Goal: Task Accomplishment & Management: Complete application form

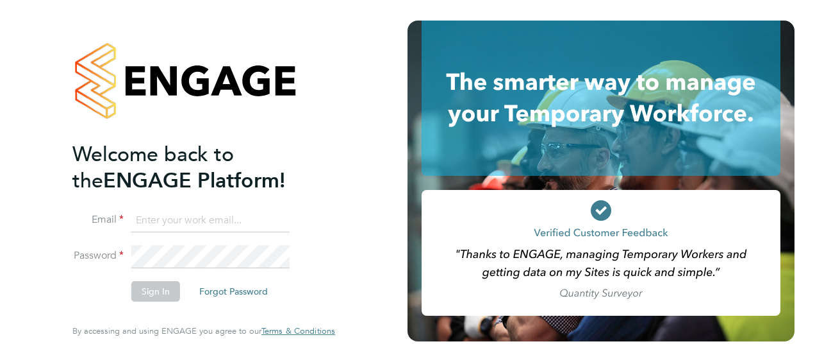
type input "[EMAIL_ADDRESS][DOMAIN_NAME]"
click at [149, 287] on button "Sign In" at bounding box center [155, 291] width 49 height 21
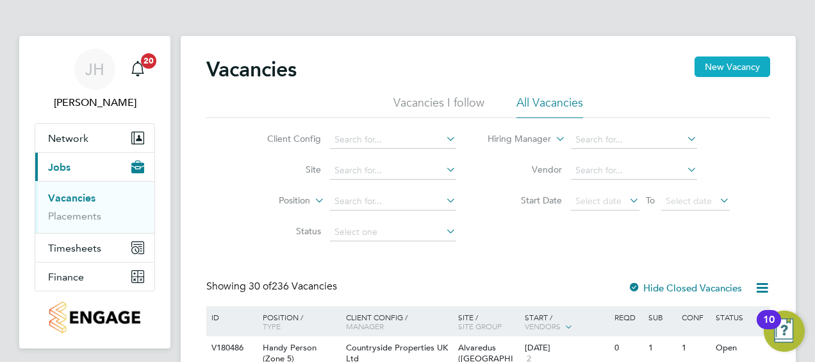
click at [741, 65] on button "New Vacancy" at bounding box center [733, 66] width 76 height 21
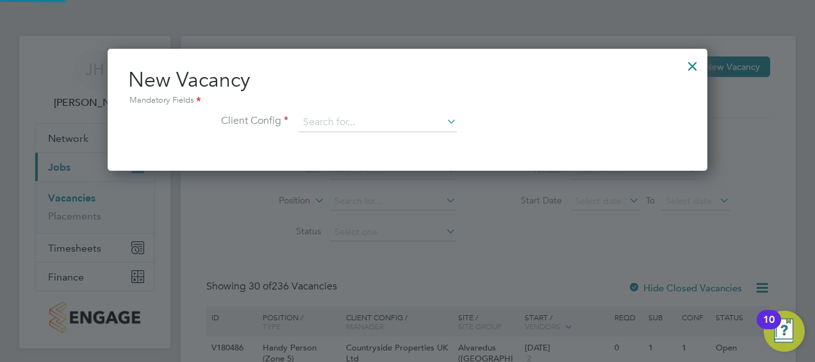
scroll to position [121, 600]
click at [687, 67] on div at bounding box center [692, 62] width 23 height 23
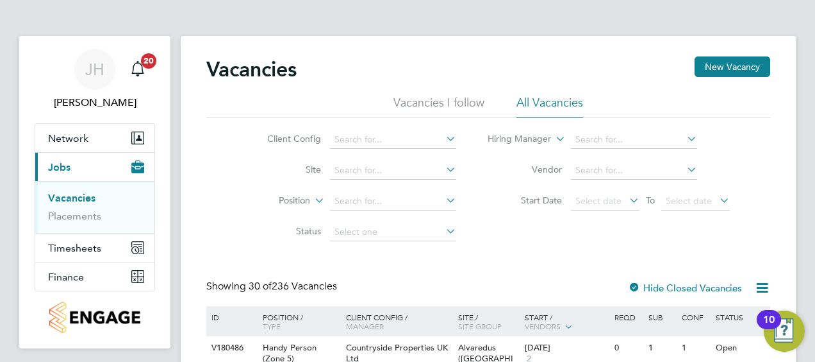
click at [717, 77] on div "Vacancies New Vacancy" at bounding box center [488, 75] width 564 height 38
click at [721, 71] on button "New Vacancy" at bounding box center [733, 66] width 76 height 21
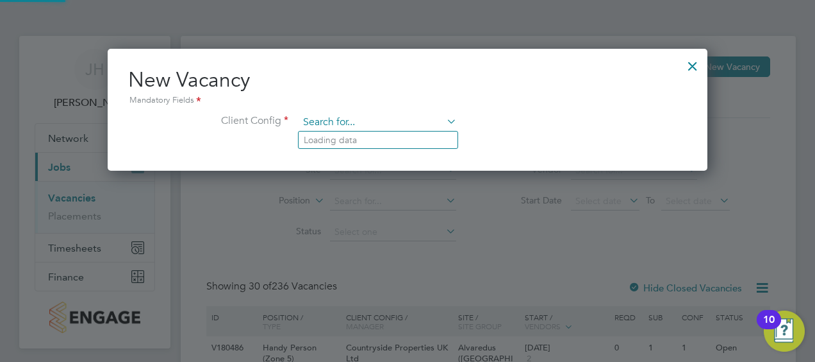
click at [388, 122] on input at bounding box center [378, 122] width 158 height 19
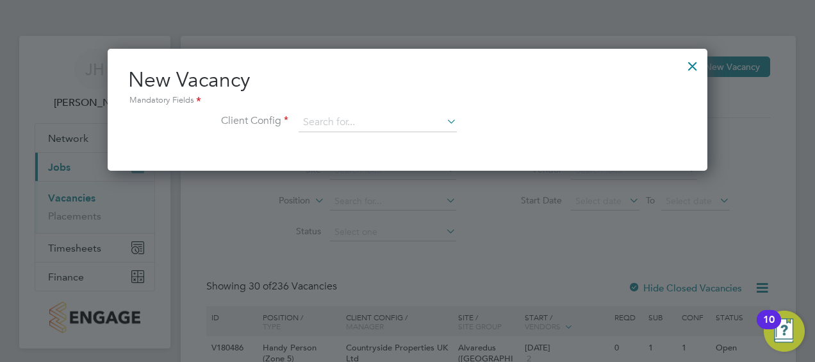
click at [433, 273] on li "Countryside Properties UK Ltd" at bounding box center [463, 279] width 328 height 17
type input "Countryside Properties UK Ltd"
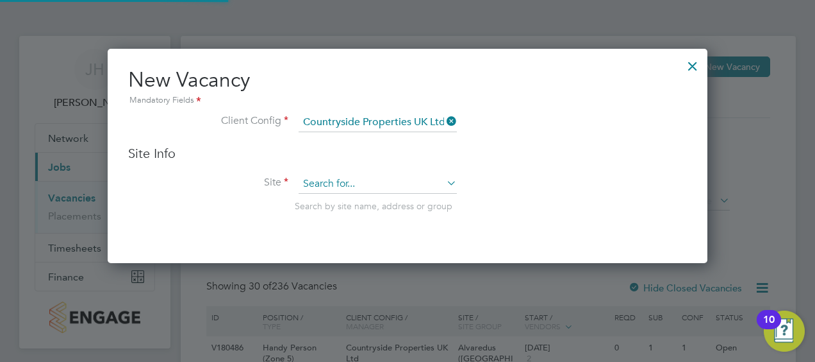
click at [367, 178] on input at bounding box center [378, 183] width 158 height 19
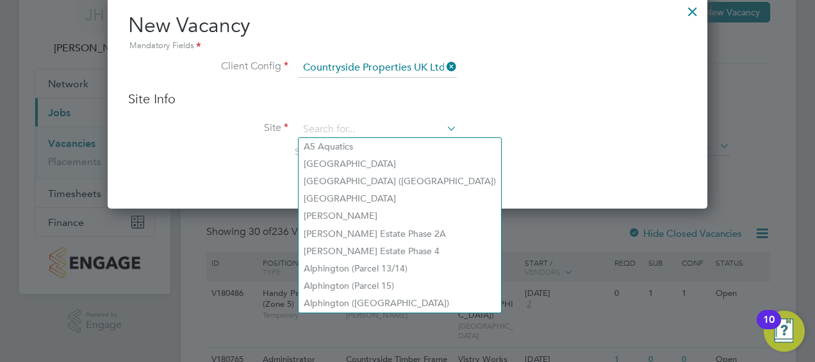
scroll to position [0, 0]
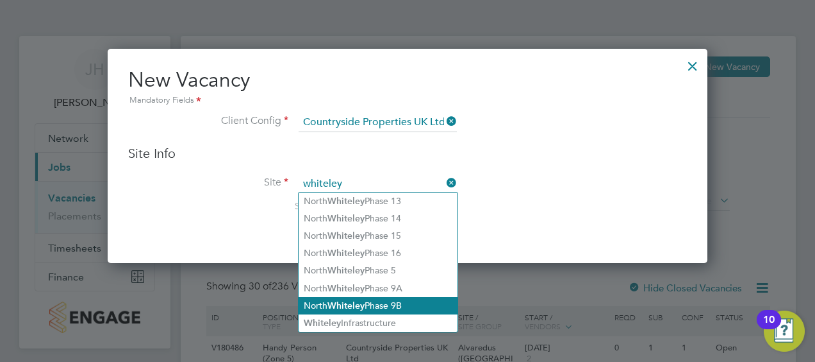
click at [419, 304] on li "North Whiteley Phase 9B" at bounding box center [378, 305] width 159 height 17
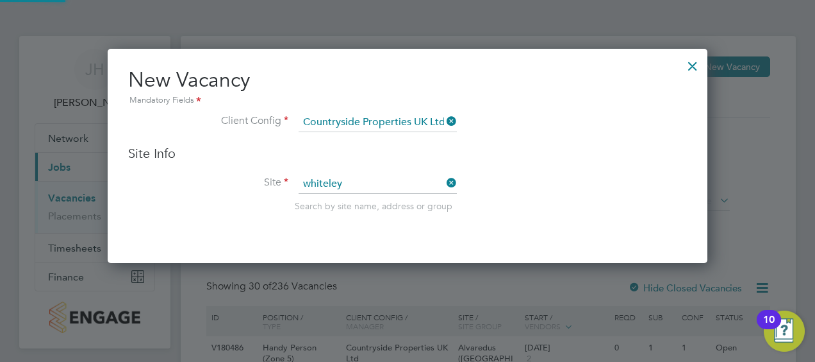
type input "North Whiteley Phase 9B"
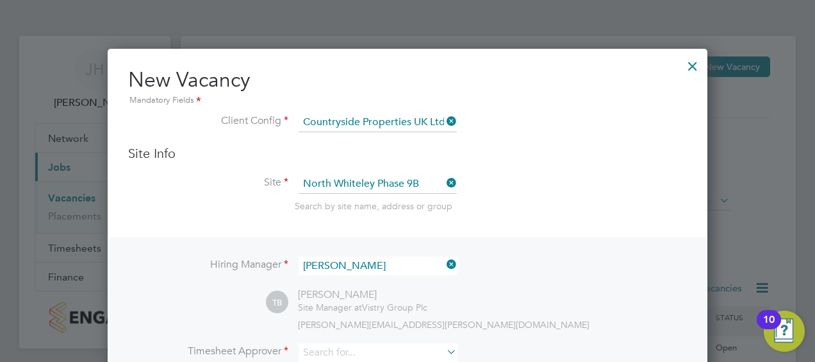
scroll to position [128, 0]
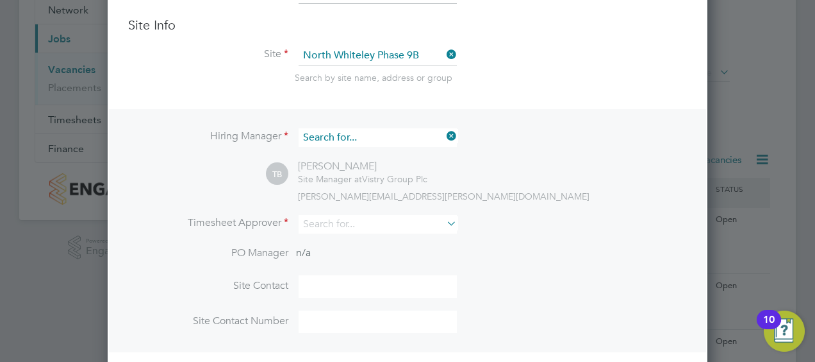
click at [387, 138] on input at bounding box center [378, 137] width 158 height 19
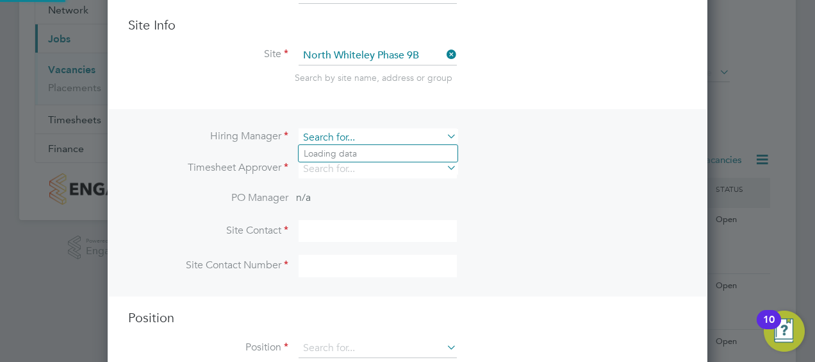
scroll to position [6, 6]
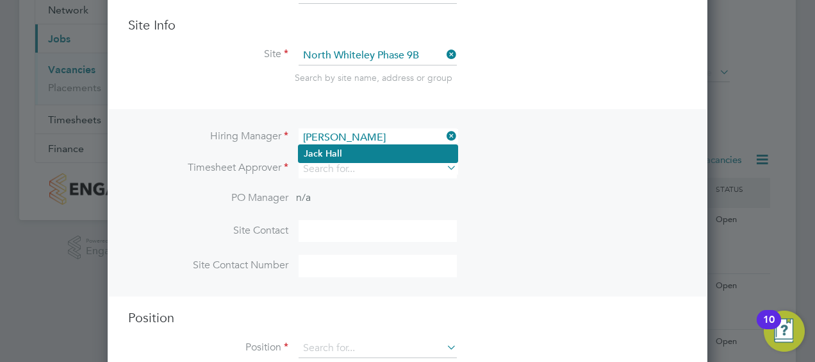
type input "[PERSON_NAME]"
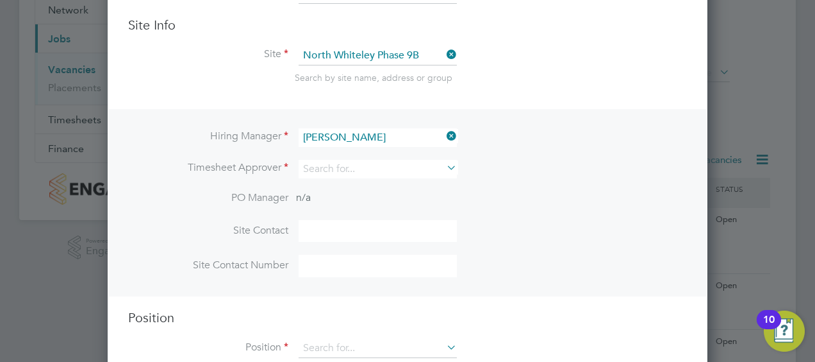
click at [359, 156] on li "[PERSON_NAME]" at bounding box center [378, 153] width 159 height 17
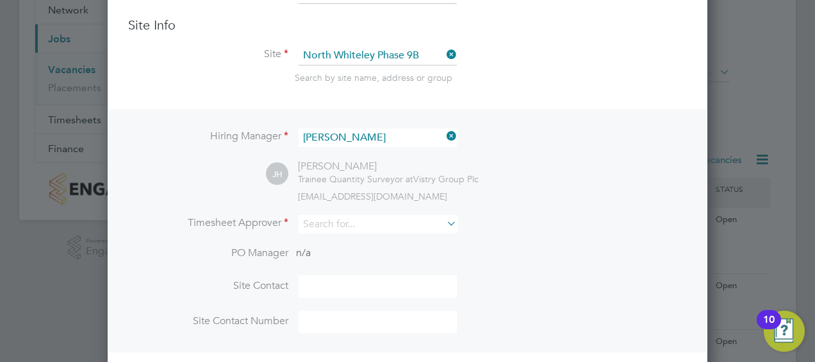
drag, startPoint x: 347, startPoint y: 217, endPoint x: 523, endPoint y: 226, distance: 176.5
click at [348, 218] on input at bounding box center [378, 224] width 158 height 19
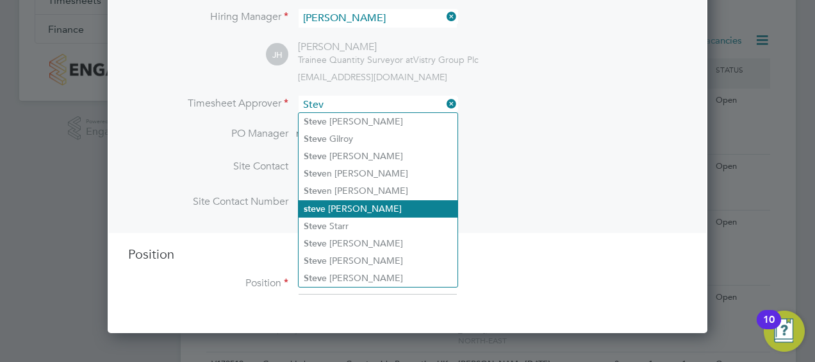
scroll to position [128, 0]
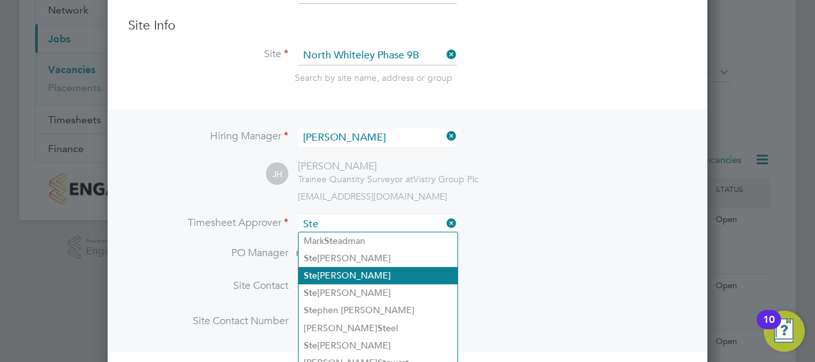
click at [383, 271] on li "Ste phen [PERSON_NAME]" at bounding box center [378, 275] width 159 height 17
type input "[PERSON_NAME]"
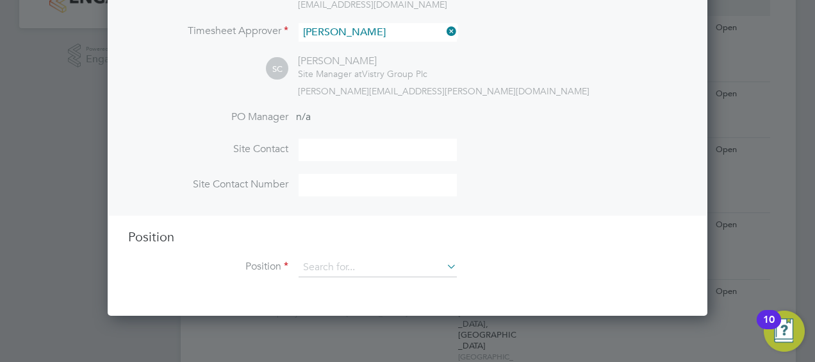
scroll to position [321, 0]
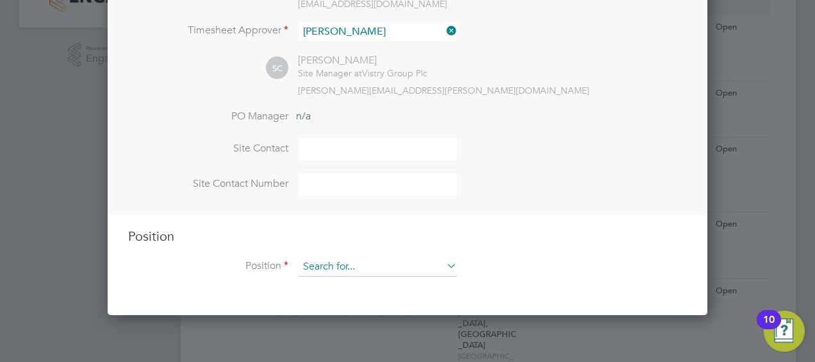
click at [391, 264] on input at bounding box center [378, 266] width 158 height 19
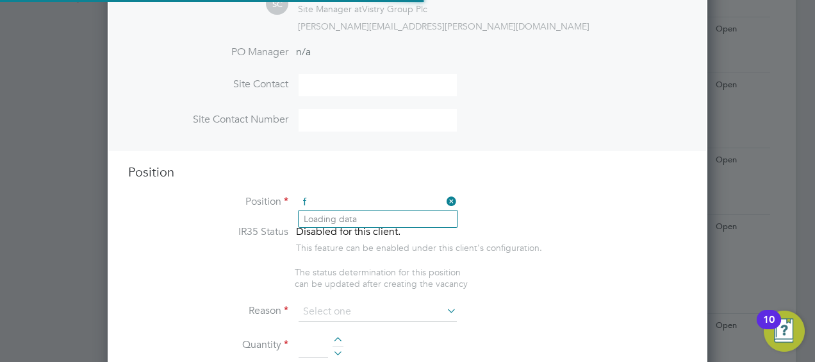
scroll to position [1833, 600]
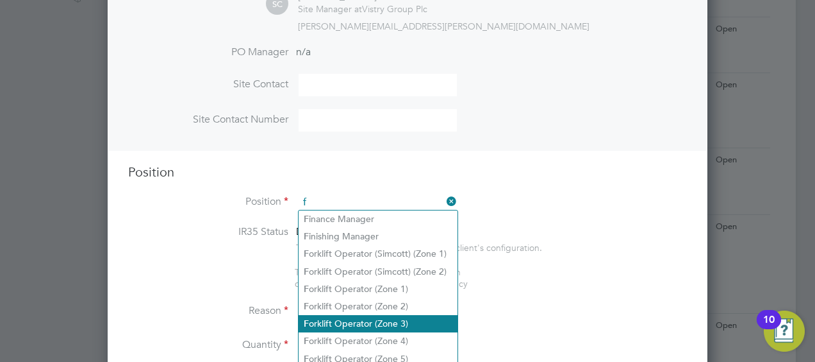
click at [395, 319] on li "F orklift Operator (Zone 3)" at bounding box center [378, 323] width 159 height 17
type input "Forklift Operator (Zone 3)"
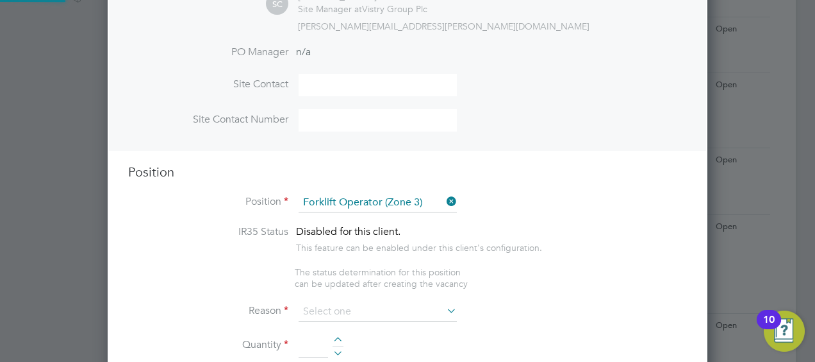
type textarea "• Operate construction machinery • Delivering large quantities of materials to …"
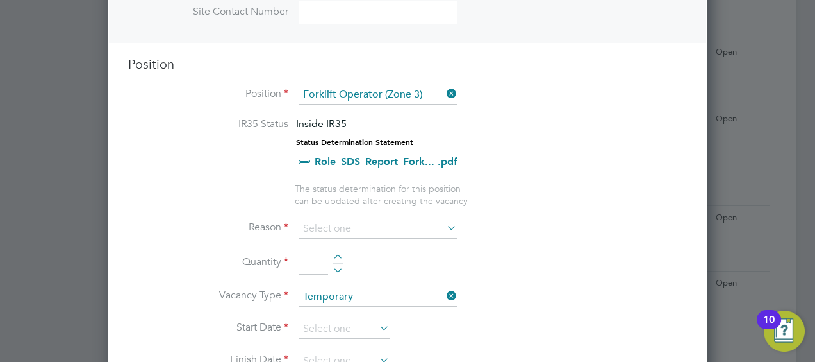
scroll to position [513, 0]
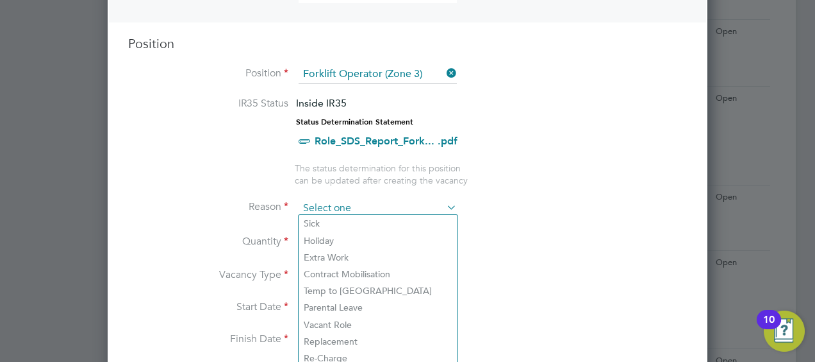
click at [365, 199] on input at bounding box center [378, 208] width 158 height 19
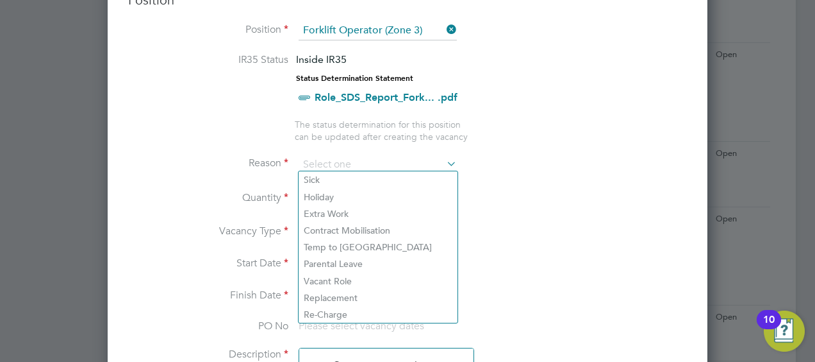
scroll to position [577, 0]
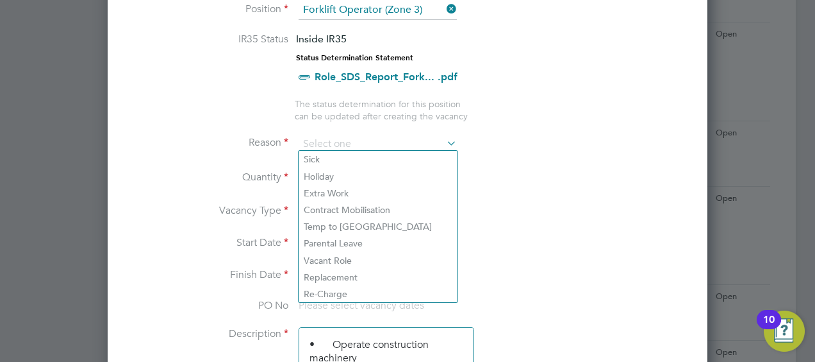
click at [512, 157] on li "Reason" at bounding box center [407, 151] width 559 height 32
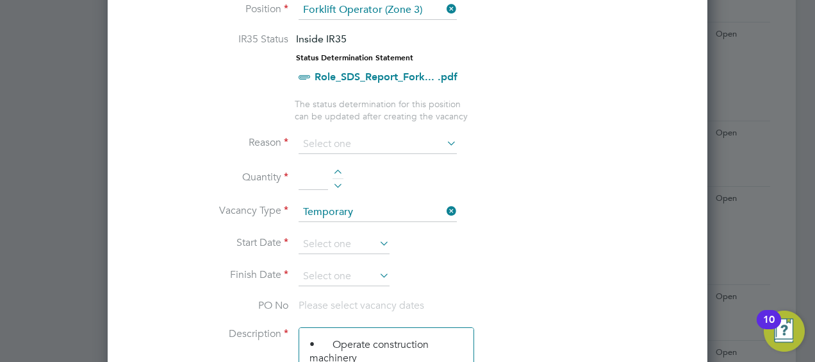
click at [512, 157] on li "Reason" at bounding box center [407, 151] width 559 height 32
drag, startPoint x: 512, startPoint y: 157, endPoint x: 423, endPoint y: 137, distance: 90.7
click at [424, 137] on input at bounding box center [378, 144] width 158 height 19
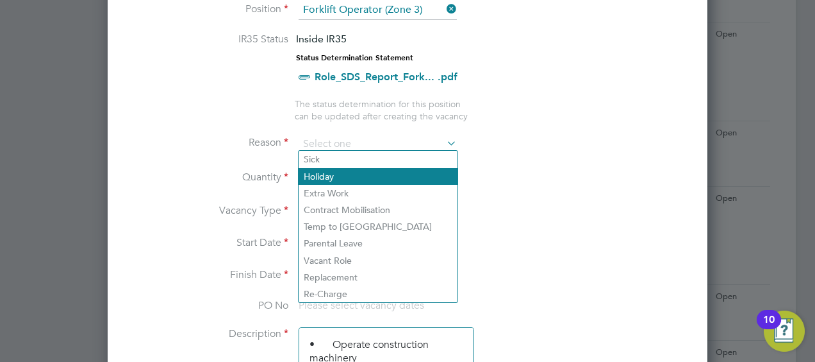
click at [335, 173] on li "Holiday" at bounding box center [378, 176] width 159 height 17
type input "Holiday"
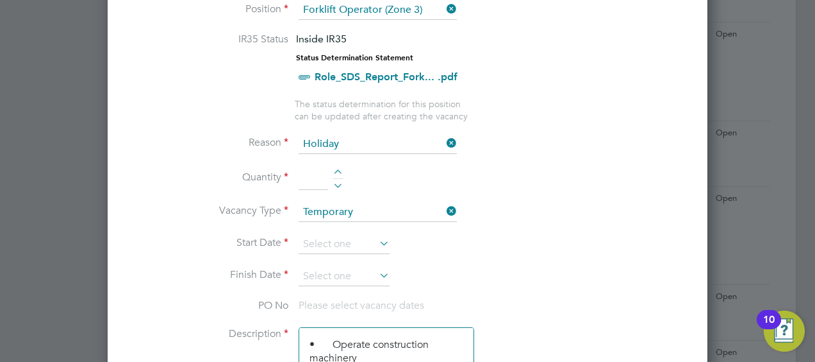
click at [341, 169] on div at bounding box center [338, 173] width 11 height 9
type input "1"
click at [344, 235] on input at bounding box center [344, 244] width 91 height 19
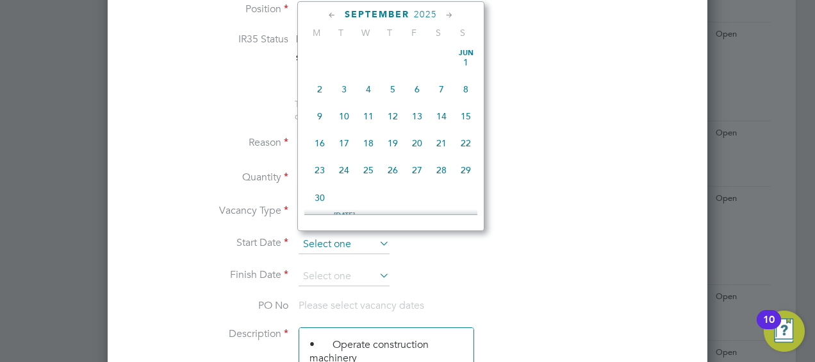
scroll to position [467, 0]
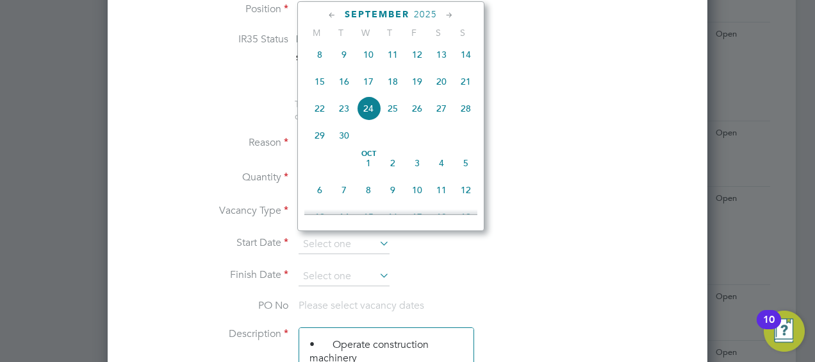
click at [317, 137] on span "29" at bounding box center [320, 135] width 24 height 24
type input "[DATE]"
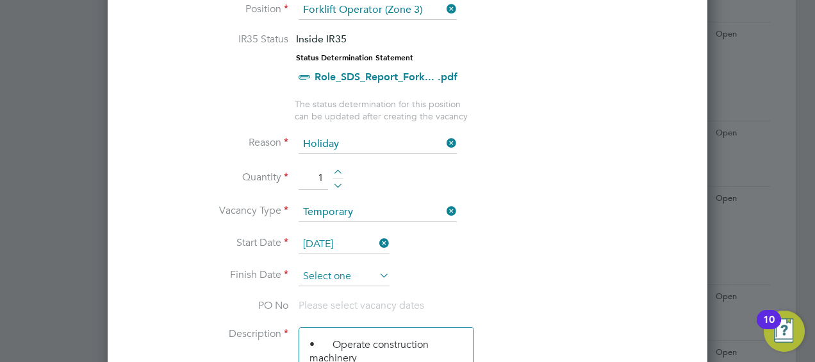
scroll to position [495, 0]
click at [363, 275] on input at bounding box center [344, 276] width 91 height 19
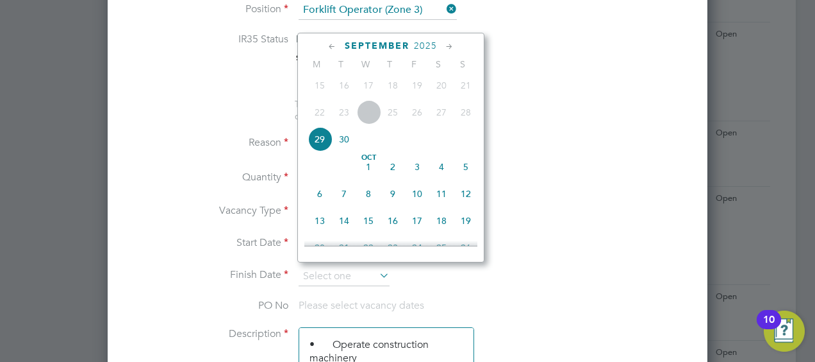
click at [419, 174] on span "3" at bounding box center [417, 166] width 24 height 24
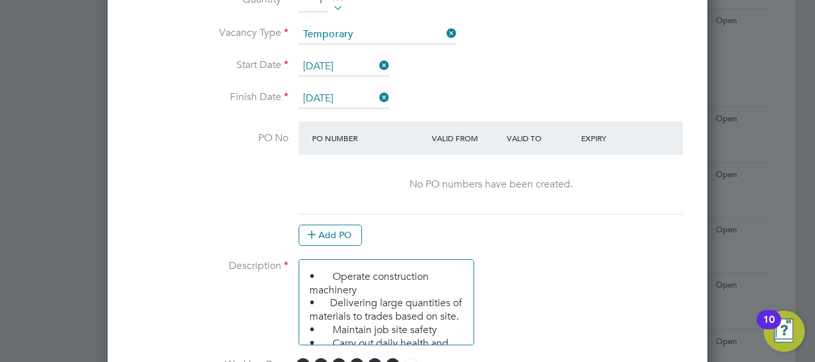
scroll to position [705, 0]
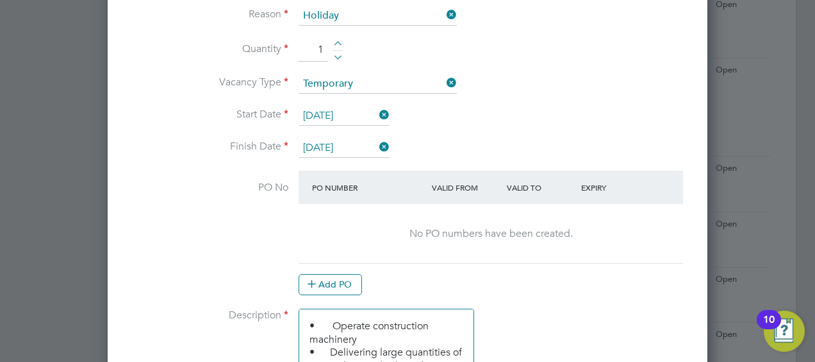
click at [353, 138] on input "[DATE]" at bounding box center [344, 147] width 91 height 19
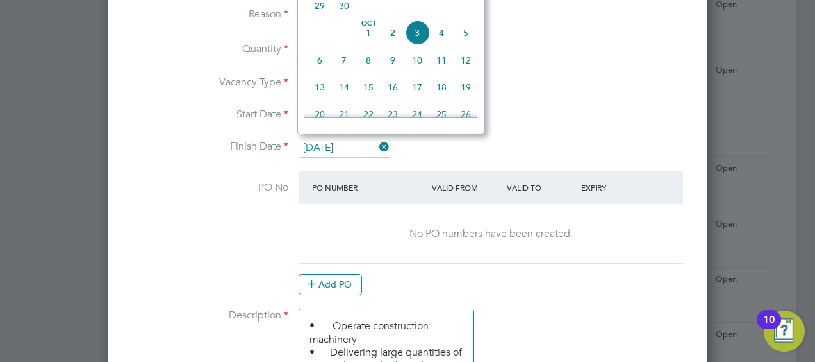
scroll to position [358, 0]
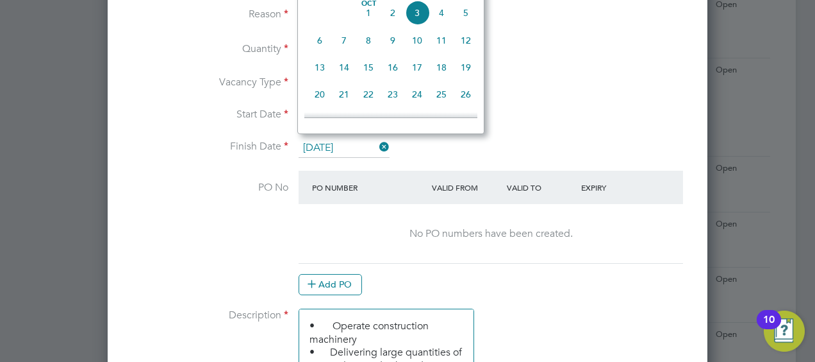
click at [467, 19] on span "5" at bounding box center [466, 13] width 24 height 24
type input "[DATE]"
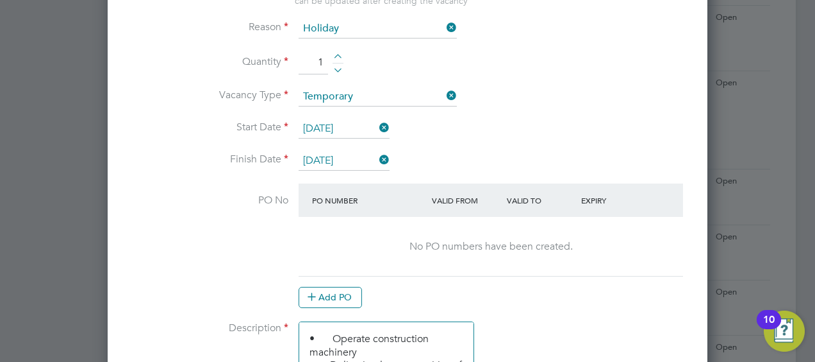
scroll to position [769, 0]
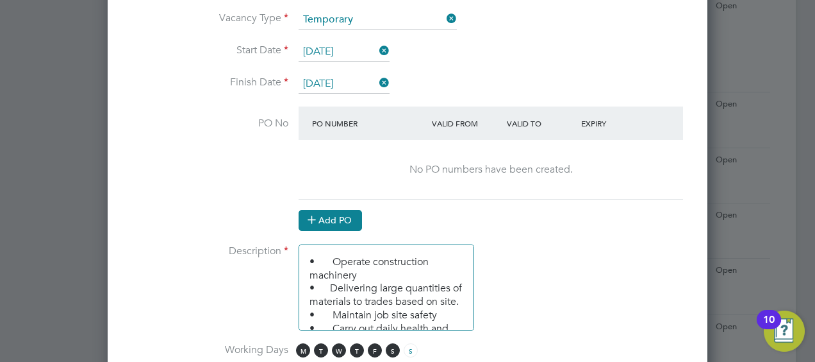
click at [355, 219] on button "Add PO" at bounding box center [330, 220] width 63 height 21
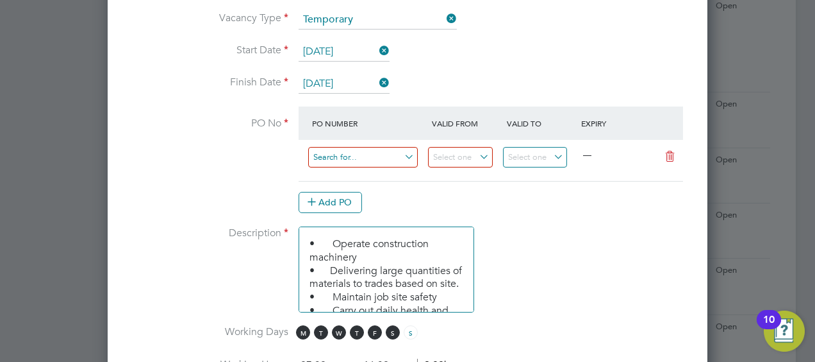
click at [379, 157] on input at bounding box center [363, 157] width 110 height 21
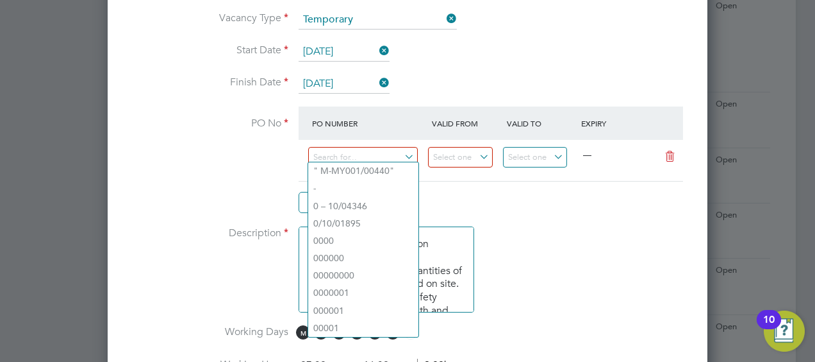
click at [504, 212] on li "PO No PO Number Valid From Valid To Expiry — Add PO" at bounding box center [407, 166] width 559 height 120
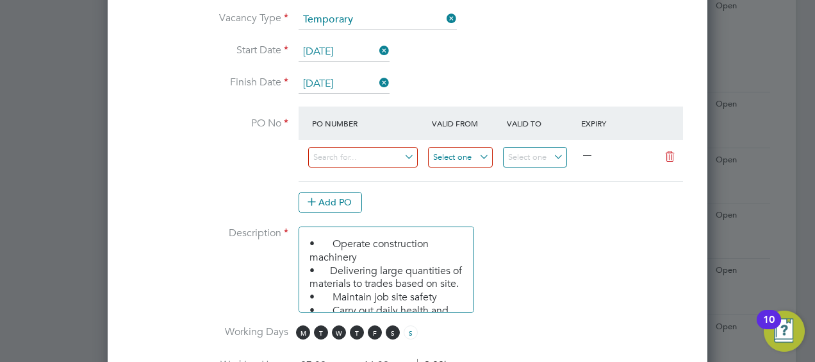
click at [471, 147] on input at bounding box center [460, 157] width 65 height 21
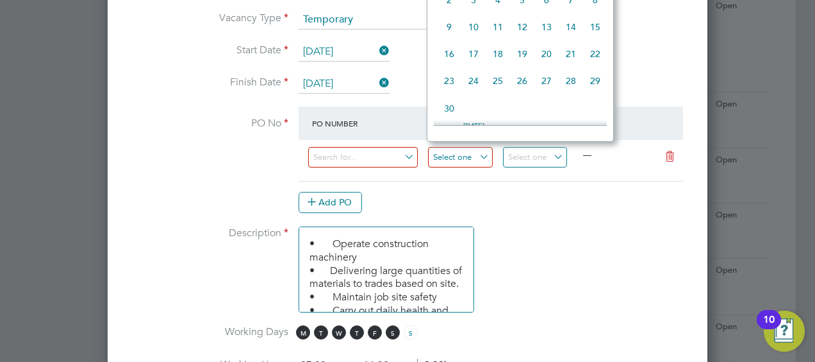
scroll to position [467, 0]
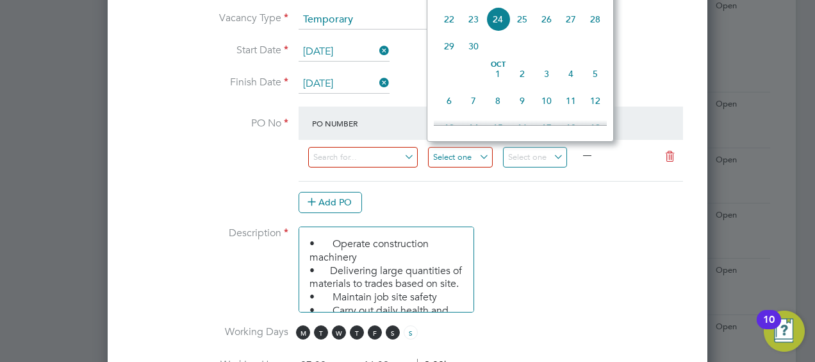
click at [474, 156] on input at bounding box center [460, 157] width 65 height 21
click at [491, 193] on div "Add PO" at bounding box center [491, 202] width 385 height 21
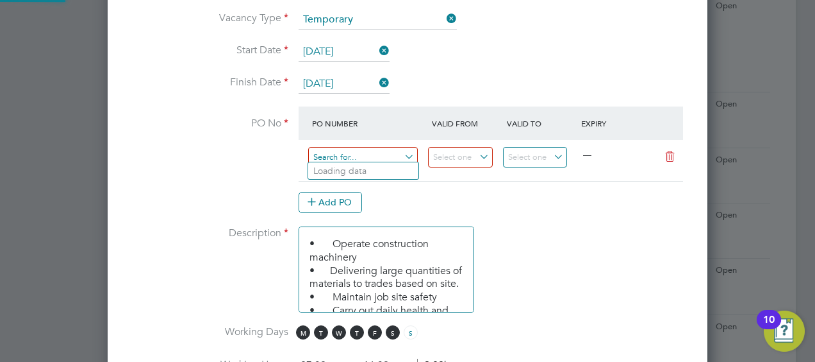
click at [390, 154] on input at bounding box center [363, 157] width 110 height 21
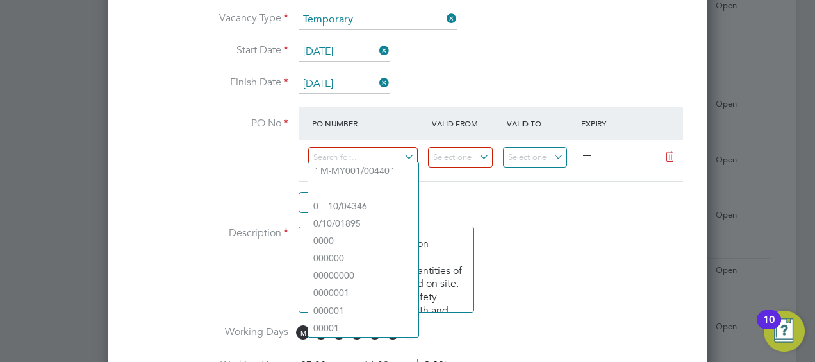
click at [493, 218] on li "PO No PO Number Valid From Valid To Expiry — Add PO" at bounding box center [407, 166] width 559 height 120
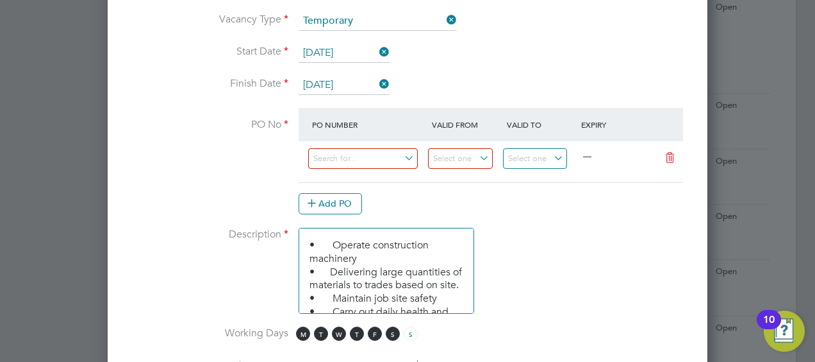
scroll to position [769, 0]
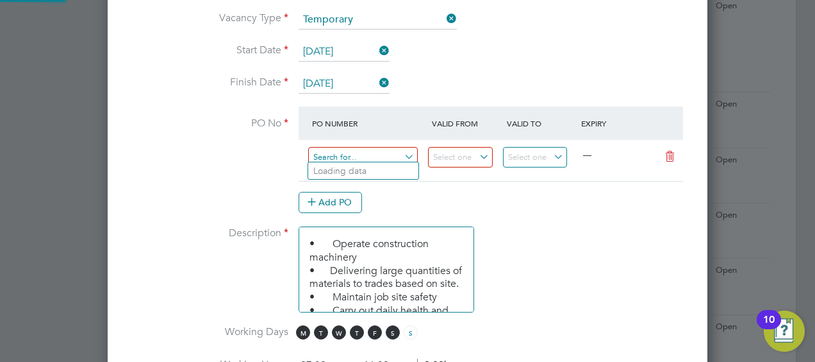
click at [395, 154] on input at bounding box center [363, 157] width 110 height 21
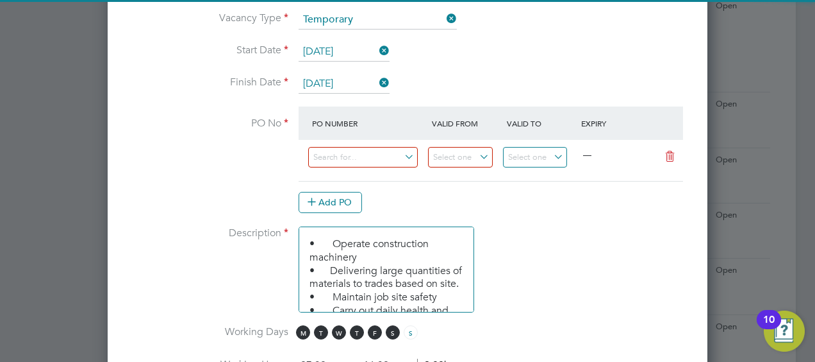
click at [485, 214] on li "PO No PO Number Valid From Valid To Expiry — Add PO" at bounding box center [407, 166] width 559 height 120
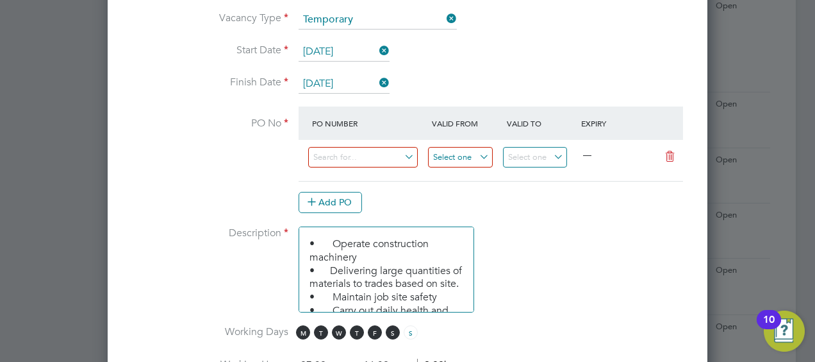
click at [476, 147] on input at bounding box center [460, 157] width 65 height 21
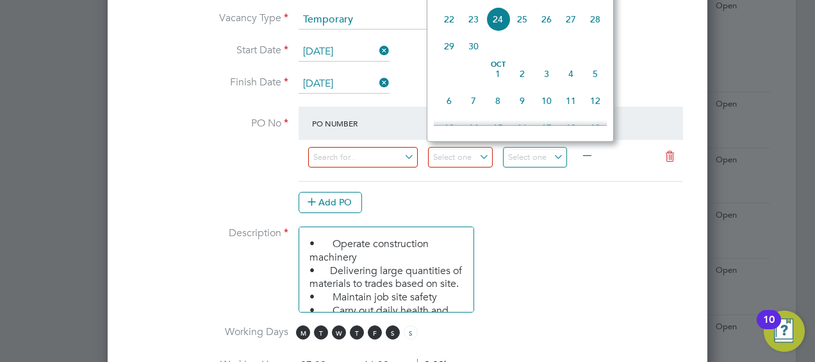
click at [519, 209] on li "PO No PO Number Valid From Valid To Expiry — Add PO" at bounding box center [407, 166] width 559 height 120
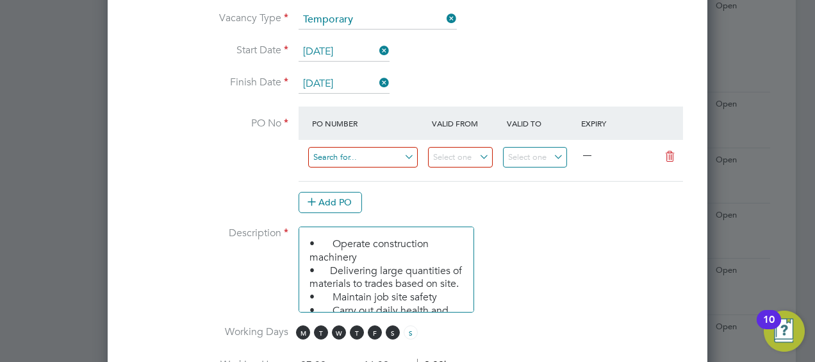
click at [407, 151] on input at bounding box center [363, 157] width 110 height 21
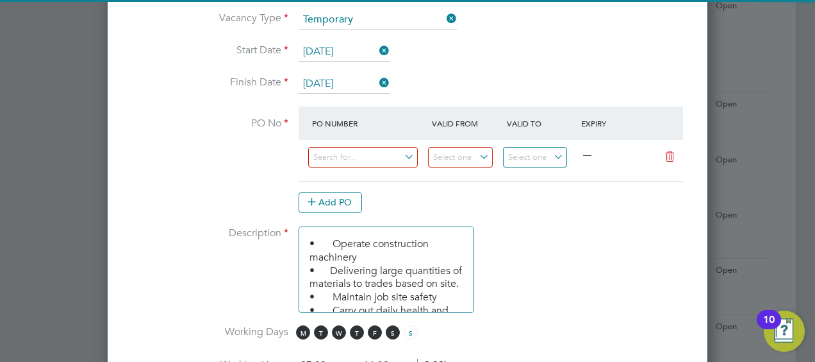
click at [445, 186] on at-purchase-order-table "PO Number Valid From Valid To Expiry — Add PO" at bounding box center [491, 159] width 385 height 106
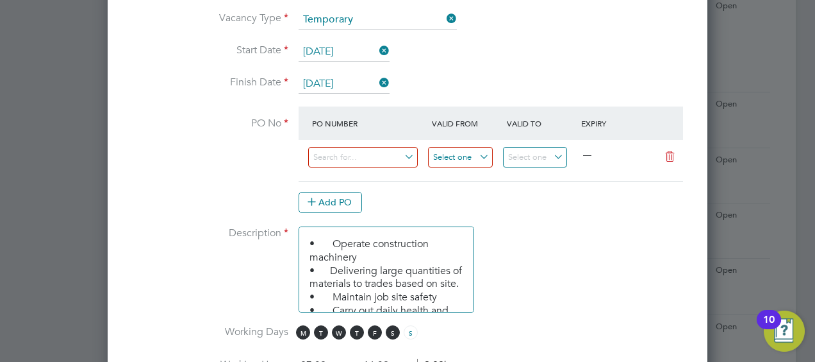
click at [471, 155] on input at bounding box center [460, 157] width 65 height 21
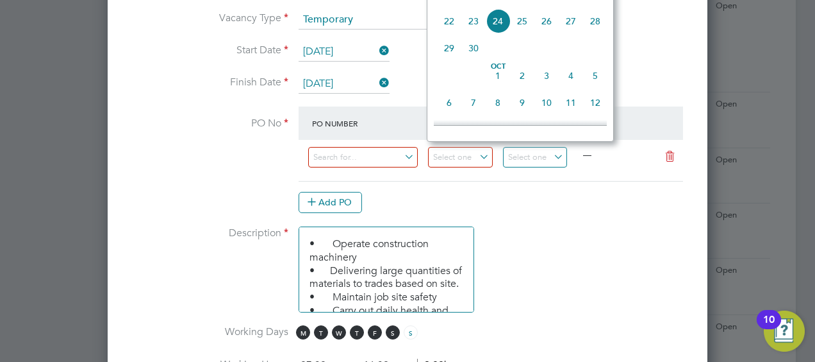
scroll to position [467, 0]
drag, startPoint x: 535, startPoint y: 217, endPoint x: 466, endPoint y: 199, distance: 71.5
click at [534, 217] on li "PO No PO Number Valid From Valid To Expiry — Add PO" at bounding box center [407, 166] width 559 height 120
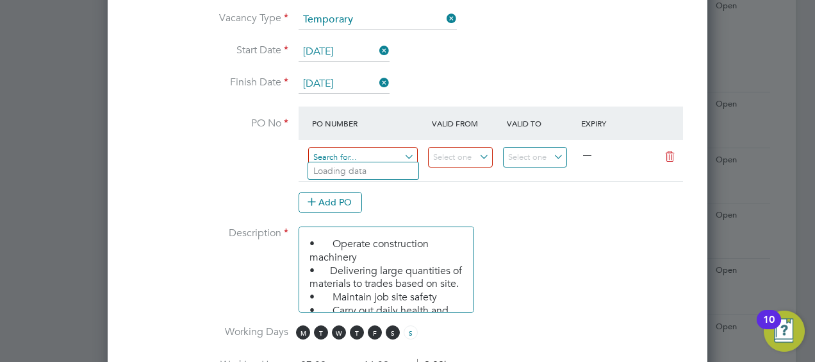
click at [383, 153] on input at bounding box center [363, 157] width 110 height 21
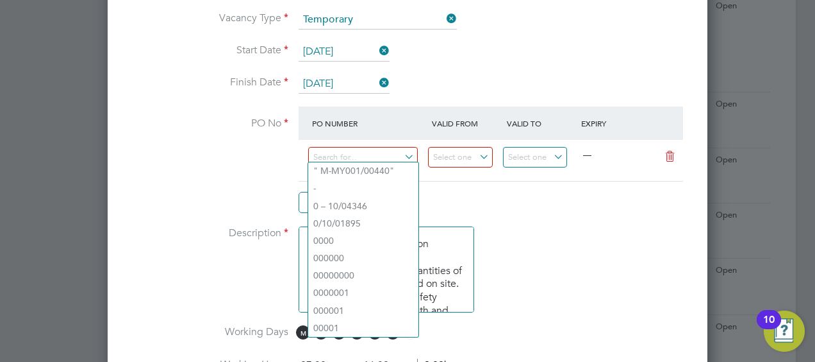
click at [487, 226] on li "Description • Operate construction machinery • Delivering large quantities of m…" at bounding box center [407, 275] width 559 height 99
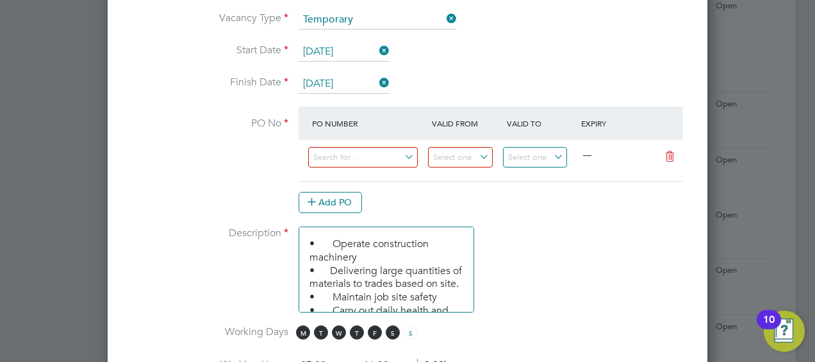
scroll to position [705, 0]
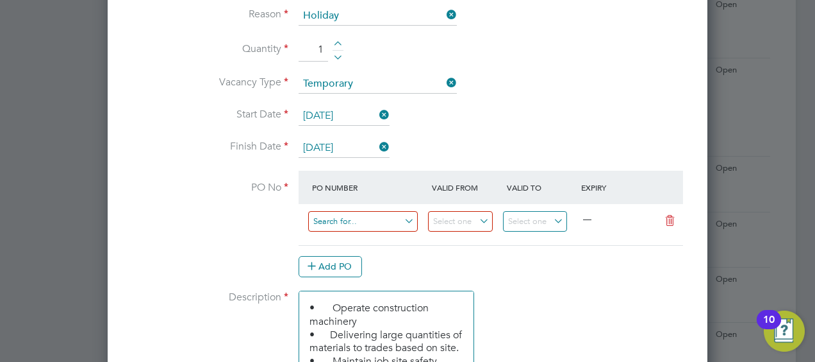
click at [405, 215] on input at bounding box center [363, 221] width 110 height 21
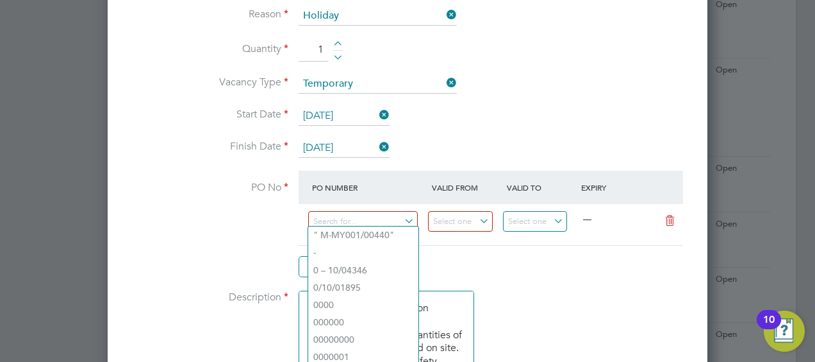
click at [521, 140] on li "Finish Date [DATE]" at bounding box center [407, 154] width 559 height 32
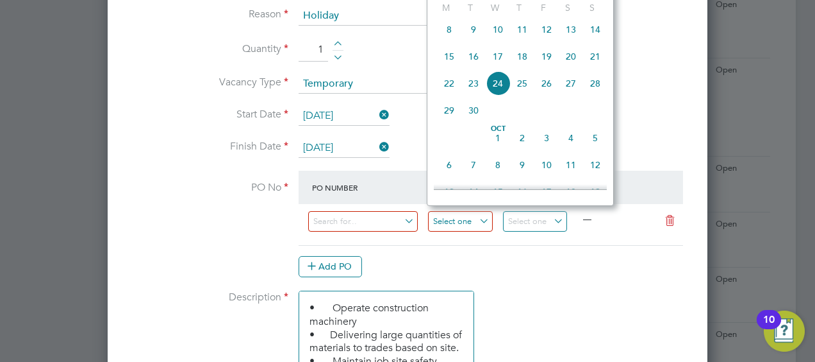
click at [481, 211] on input at bounding box center [460, 221] width 65 height 21
click at [673, 127] on li "Start Date [DATE]" at bounding box center [407, 122] width 559 height 32
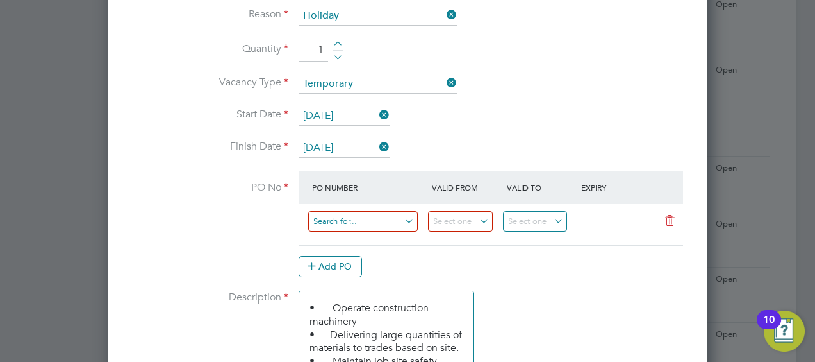
click at [388, 219] on input at bounding box center [363, 221] width 110 height 21
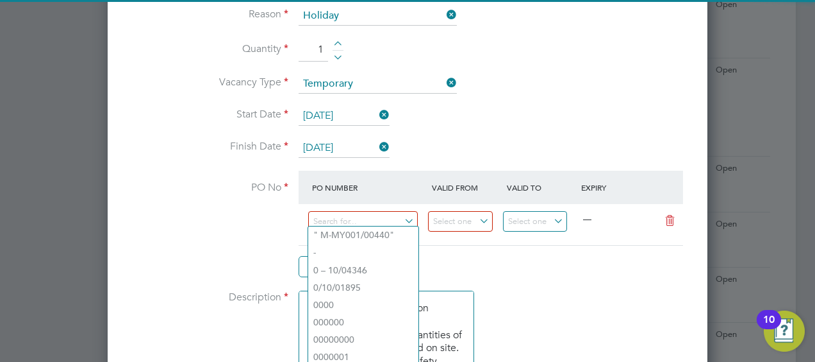
click at [560, 124] on li "Start Date [DATE]" at bounding box center [407, 122] width 559 height 32
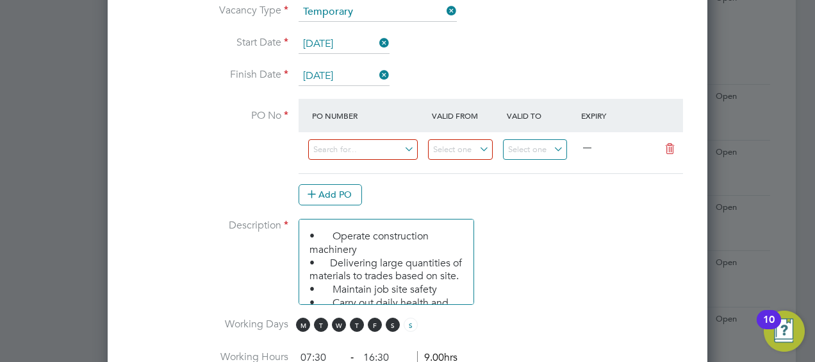
scroll to position [769, 0]
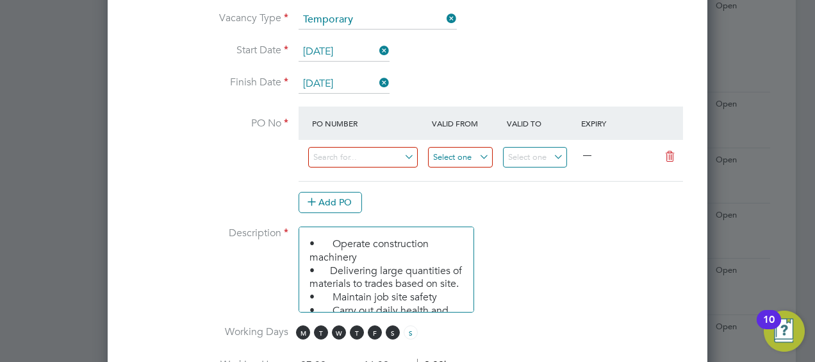
click at [448, 153] on input at bounding box center [460, 157] width 65 height 21
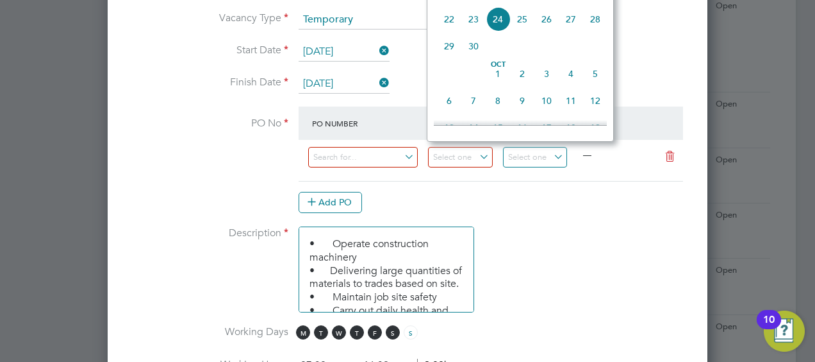
click at [546, 226] on li "Description • Operate construction machinery • Delivering large quantities of m…" at bounding box center [407, 275] width 559 height 99
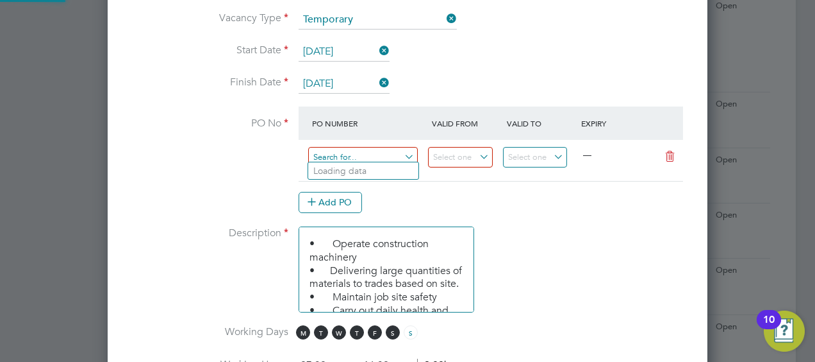
click at [404, 150] on input at bounding box center [363, 157] width 110 height 21
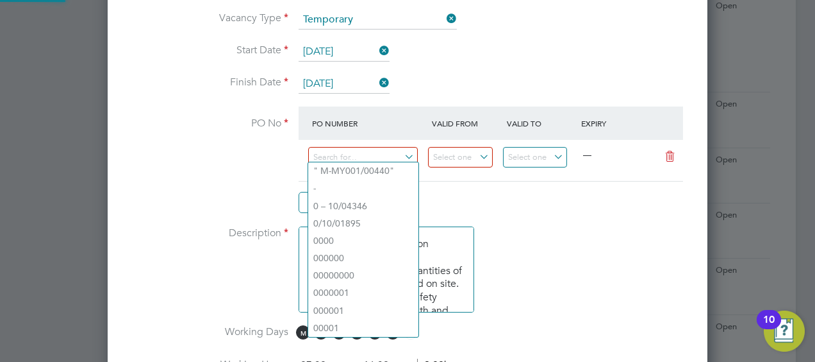
click at [574, 209] on li "PO No PO Number Valid From Valid To Expiry — Add PO" at bounding box center [407, 166] width 559 height 120
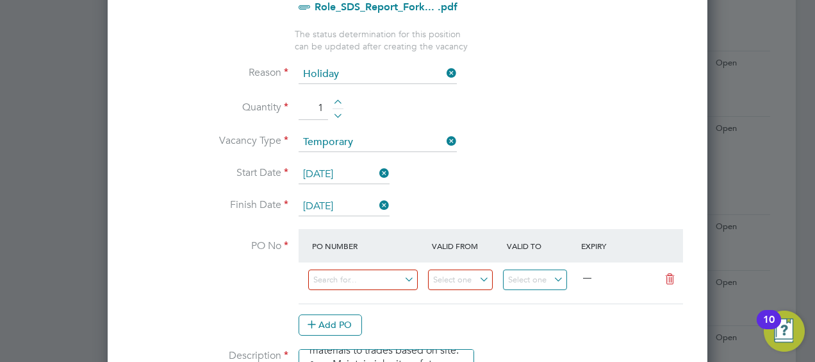
scroll to position [641, 0]
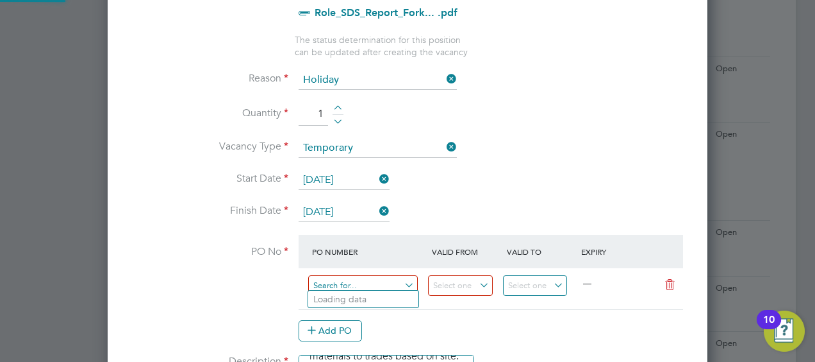
click at [403, 278] on input at bounding box center [363, 285] width 110 height 21
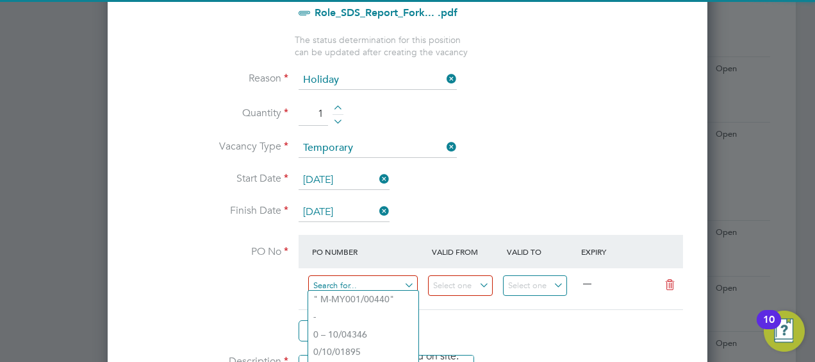
click at [403, 278] on input at bounding box center [363, 285] width 110 height 21
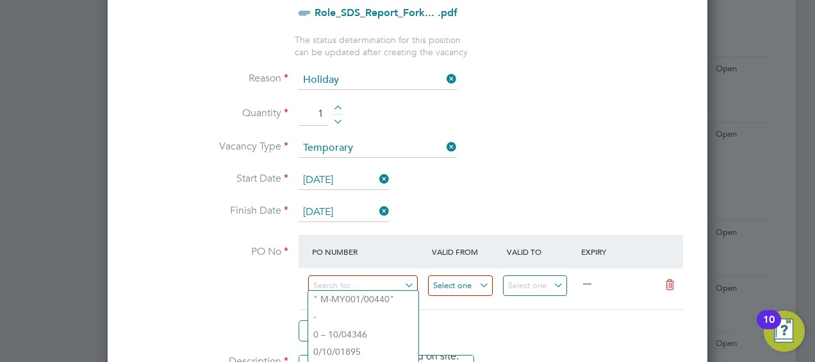
click at [458, 283] on input at bounding box center [460, 285] width 65 height 21
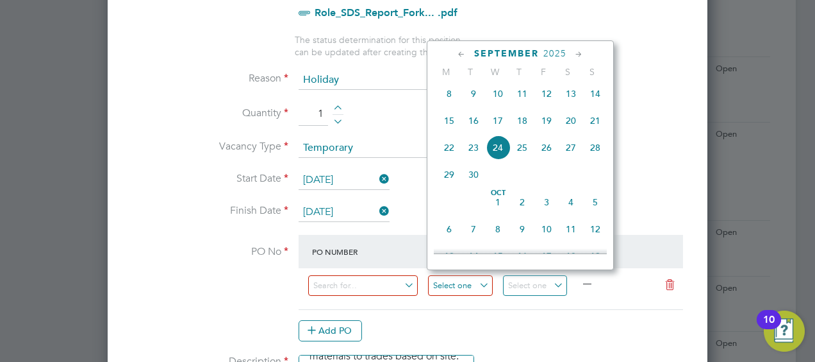
click at [458, 283] on input at bounding box center [460, 285] width 65 height 21
click at [390, 282] on input at bounding box center [363, 285] width 110 height 21
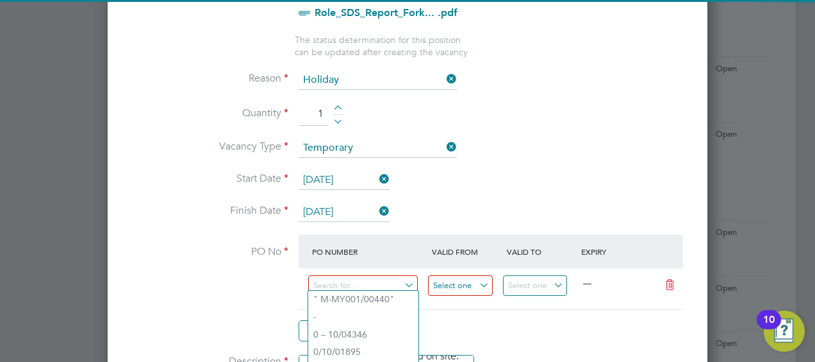
click at [453, 281] on input at bounding box center [460, 285] width 65 height 21
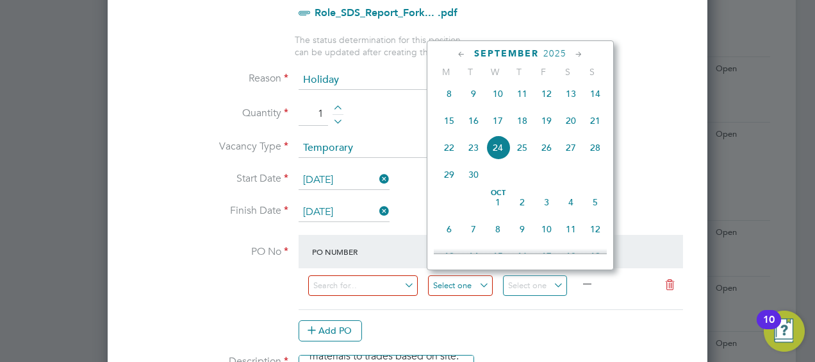
click at [453, 281] on input at bounding box center [460, 285] width 65 height 21
click at [487, 312] on at-purchase-order-table "PO Number Valid From Valid To Expiry — Add PO" at bounding box center [491, 288] width 385 height 106
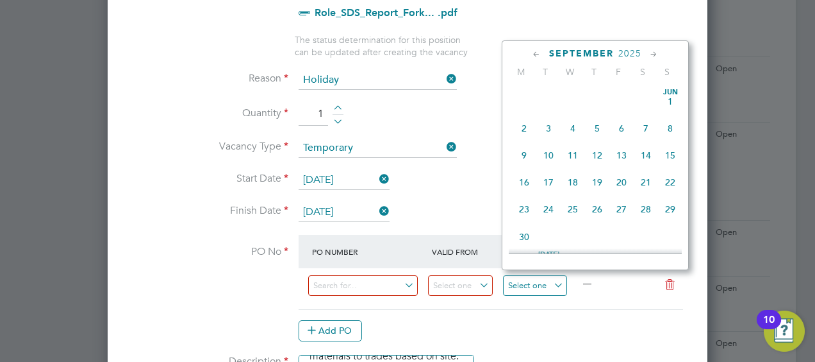
scroll to position [467, 0]
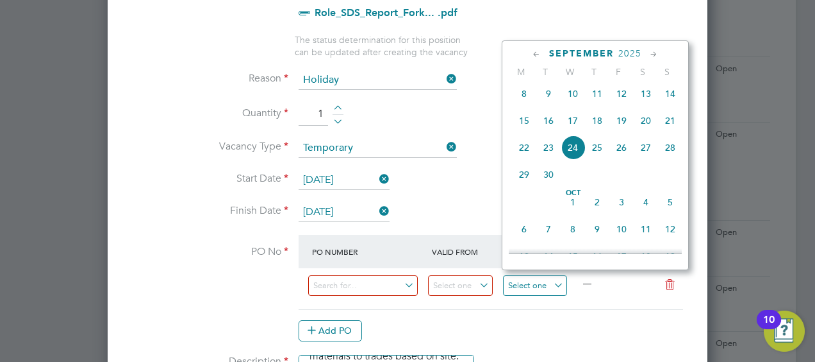
click at [508, 276] on input at bounding box center [535, 285] width 65 height 21
click at [394, 281] on input at bounding box center [363, 285] width 110 height 21
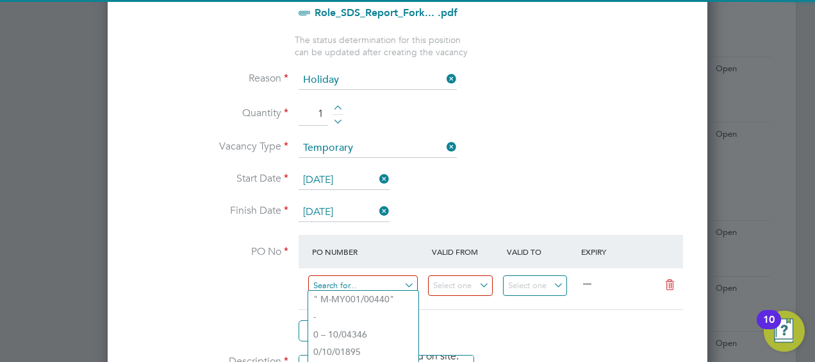
click at [396, 280] on input at bounding box center [363, 285] width 110 height 21
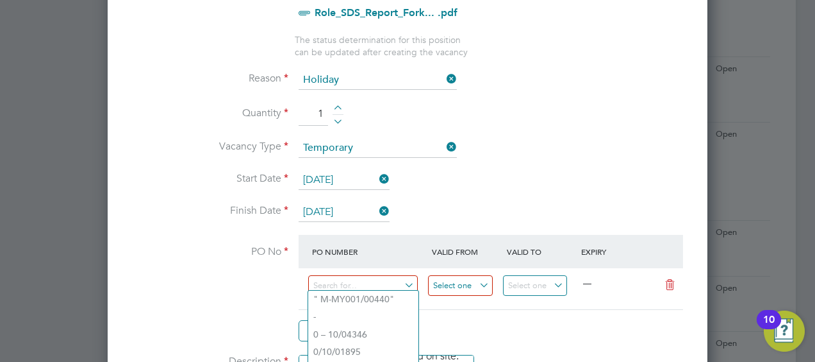
click at [458, 278] on input at bounding box center [460, 285] width 65 height 21
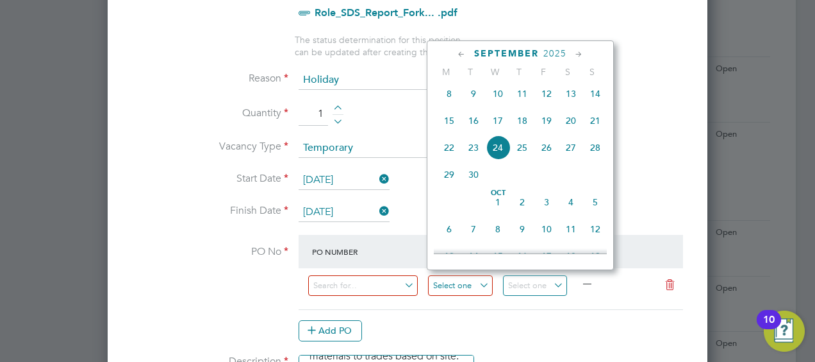
click at [458, 278] on input at bounding box center [460, 285] width 65 height 21
click at [395, 235] on div "PO Number Valid From Valid To Expiry" at bounding box center [491, 251] width 385 height 33
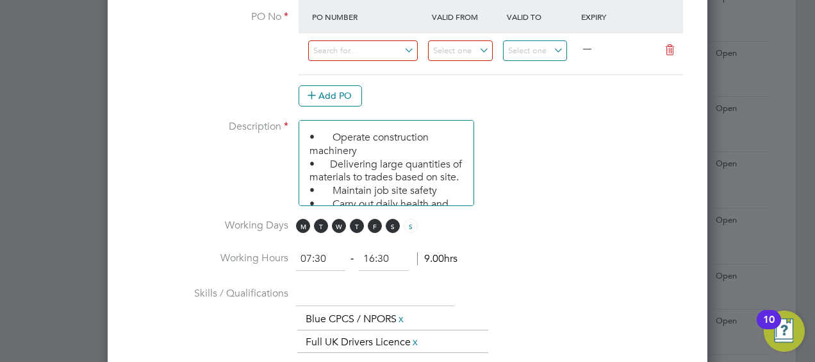
scroll to position [800, 0]
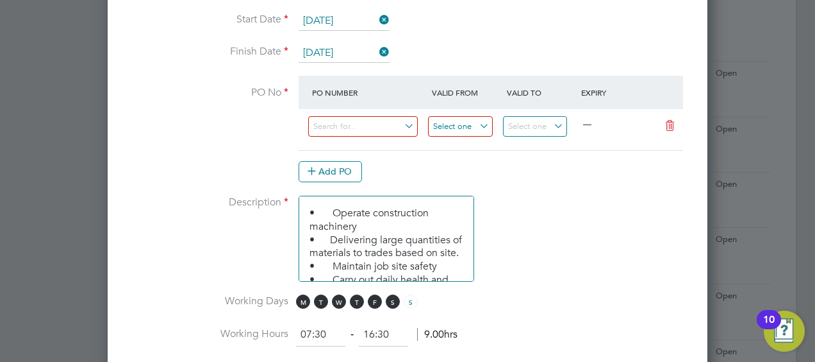
click at [467, 127] on input at bounding box center [460, 126] width 65 height 21
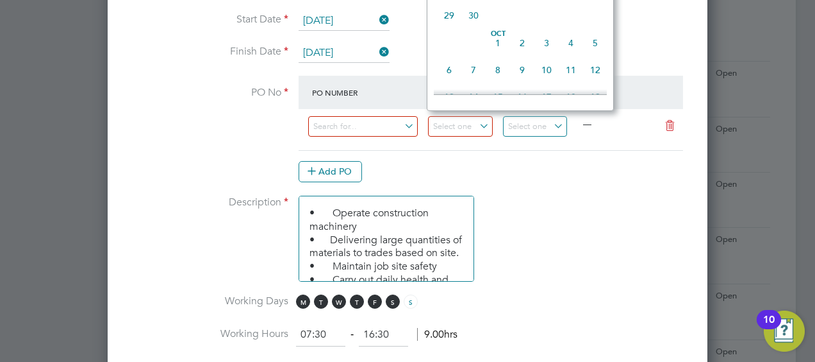
click at [512, 174] on div "Add PO" at bounding box center [491, 171] width 385 height 21
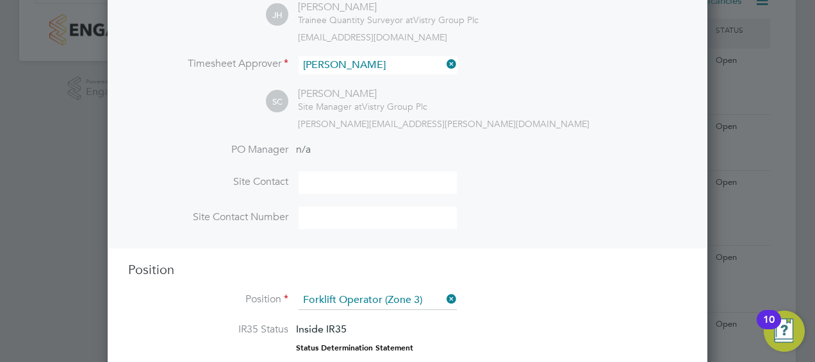
scroll to position [0, 0]
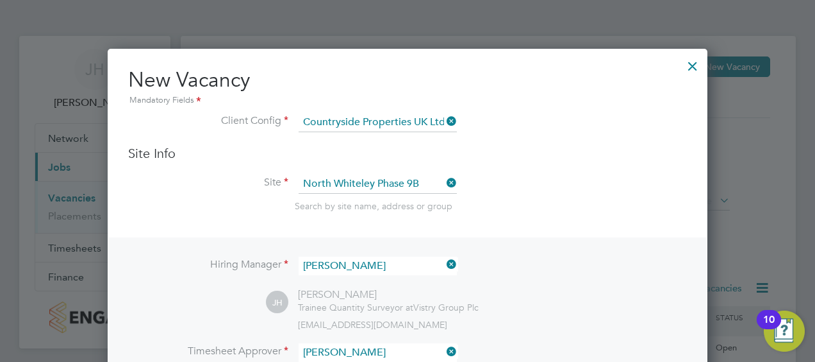
click at [688, 68] on div at bounding box center [692, 62] width 23 height 23
